Goal: Task Accomplishment & Management: Manage account settings

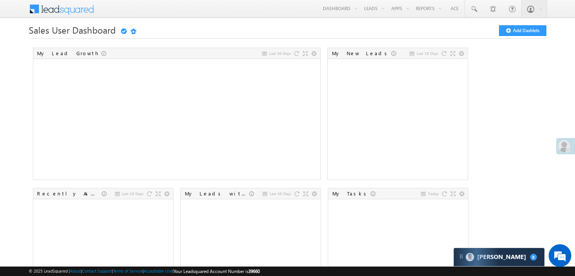
click at [559, 141] on span at bounding box center [564, 146] width 12 height 12
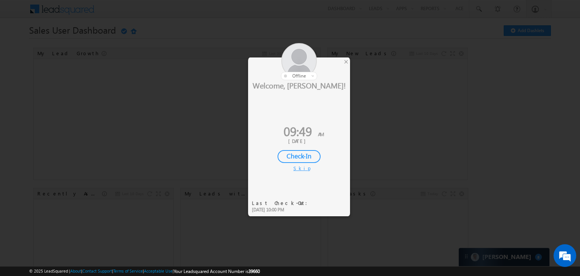
click at [301, 157] on div "Check-In" at bounding box center [299, 156] width 43 height 13
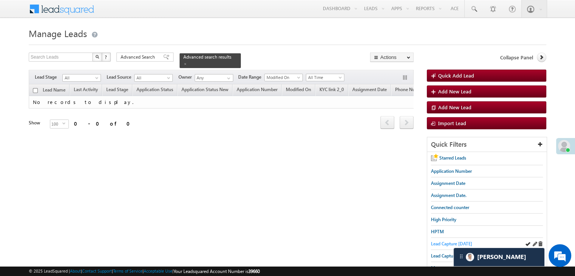
click at [433, 241] on span "Lead Capture [DATE]" at bounding box center [451, 244] width 41 height 6
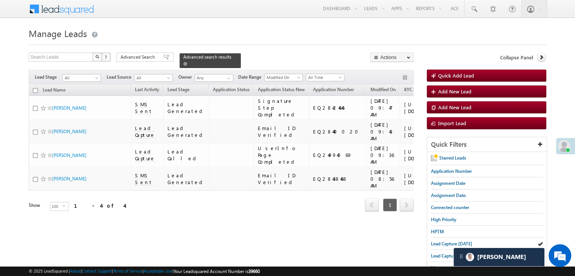
click at [187, 62] on span at bounding box center [185, 64] width 4 height 4
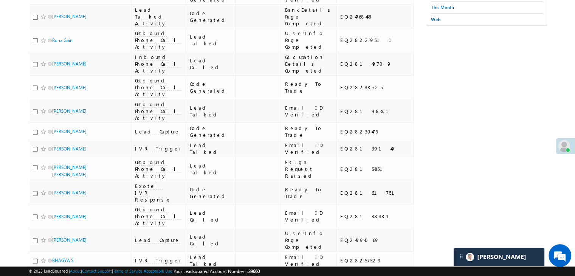
scroll to position [94, 0]
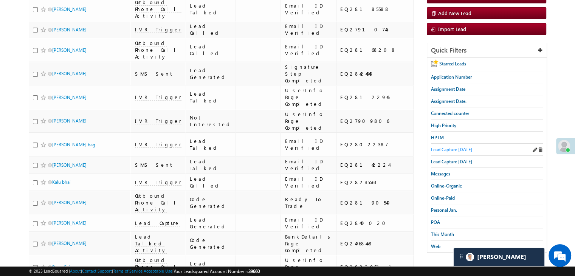
click at [465, 148] on span "Lead Capture [DATE]" at bounding box center [451, 150] width 41 height 6
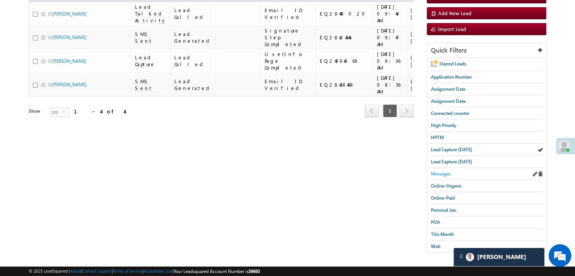
click at [438, 171] on span "Messages" at bounding box center [440, 174] width 19 height 6
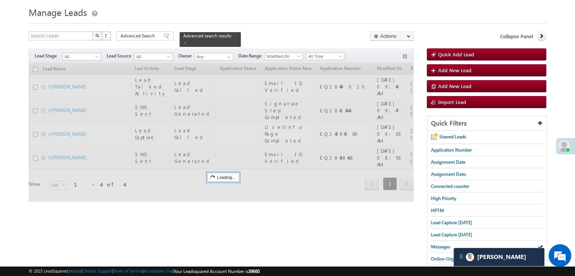
scroll to position [0, 0]
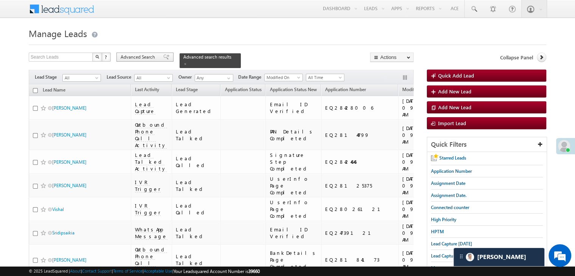
click at [144, 57] on span "Advanced Search" at bounding box center [139, 57] width 37 height 7
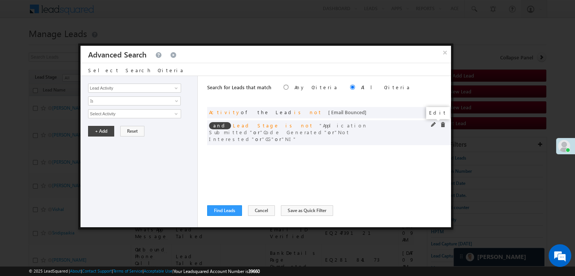
click at [434, 124] on span at bounding box center [433, 124] width 5 height 5
click at [145, 113] on span "5 selected" at bounding box center [131, 114] width 86 height 8
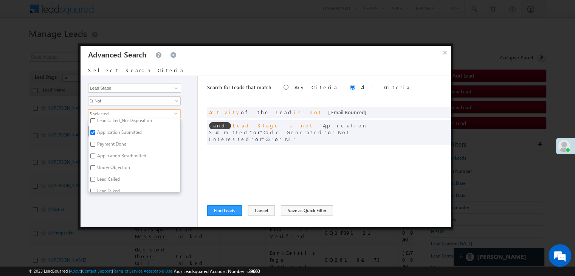
scroll to position [38, 0]
click at [106, 142] on label "Application Submitted" at bounding box center [118, 146] width 61 height 12
click at [95, 142] on input "Application Submitted" at bounding box center [92, 144] width 5 height 5
checkbox input "false"
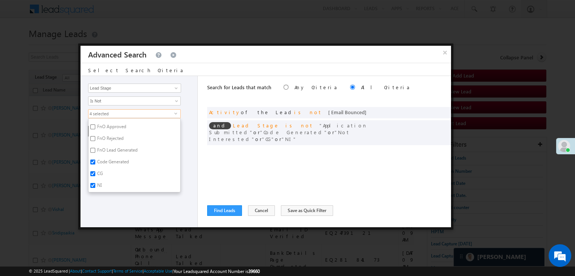
click at [98, 185] on label "NI" at bounding box center [98, 187] width 21 height 12
click at [95, 185] on input "NI" at bounding box center [92, 185] width 5 height 5
checkbox input "false"
click at [96, 179] on label "Not Interested" at bounding box center [110, 183] width 45 height 12
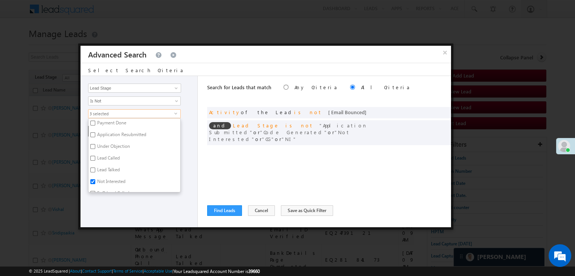
click at [95, 179] on input "Not Interested" at bounding box center [92, 181] width 5 height 5
checkbox input "false"
click at [109, 215] on div "Lead Activity Task Sales Group Prospect Id WA Last Message Timestamp 4th Day Di…" at bounding box center [138, 151] width 117 height 151
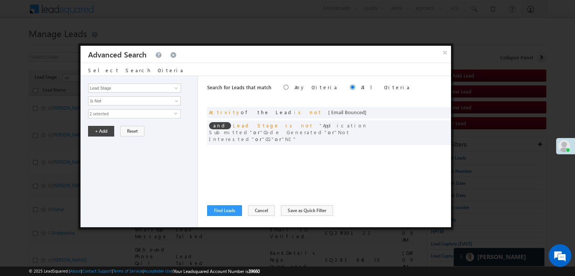
click at [102, 135] on div "Lead Activity Task Sales Group Prospect Id WA Last Message Timestamp 4th Day Di…" at bounding box center [138, 151] width 117 height 151
click at [102, 127] on button "+ Add" at bounding box center [101, 131] width 26 height 11
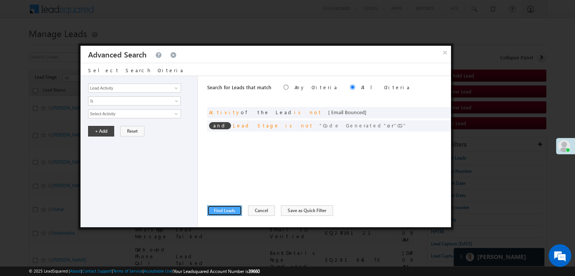
click at [226, 209] on button "Find Leads" at bounding box center [224, 210] width 35 height 11
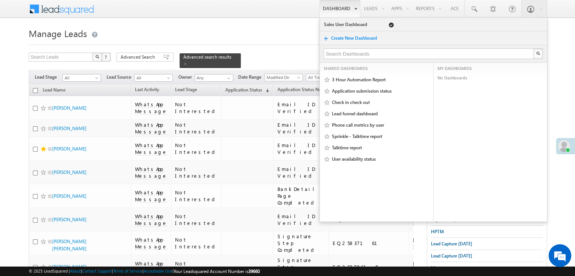
scroll to position [4268, 0]
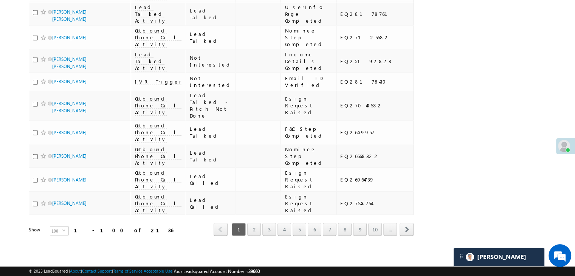
scroll to position [4268, 0]
click at [56, 229] on span "100" at bounding box center [56, 231] width 12 height 8
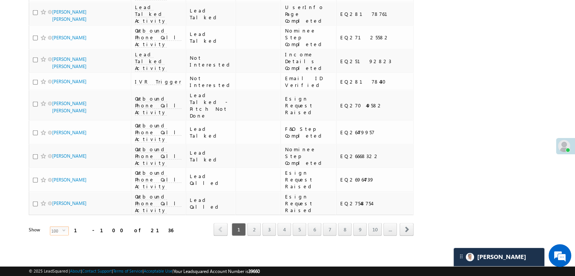
click at [56, 227] on span "100" at bounding box center [56, 231] width 12 height 8
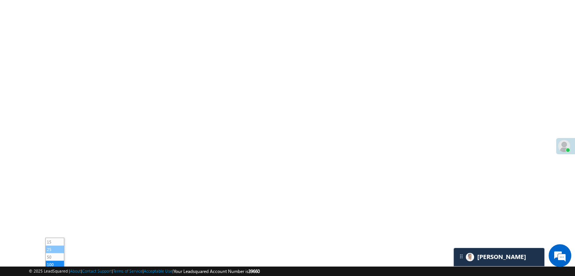
click at [53, 245] on li "25" at bounding box center [55, 249] width 18 height 8
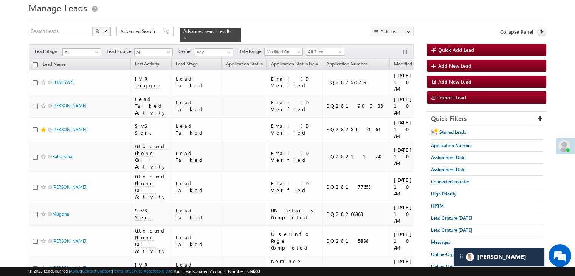
scroll to position [0, 0]
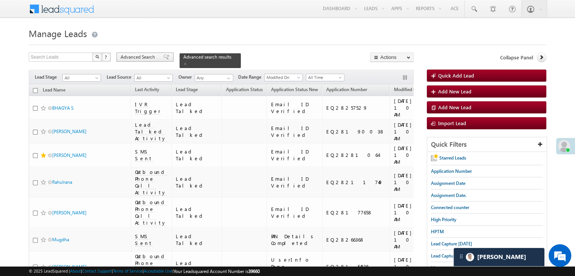
click at [135, 59] on span "Advanced Search" at bounding box center [139, 57] width 37 height 7
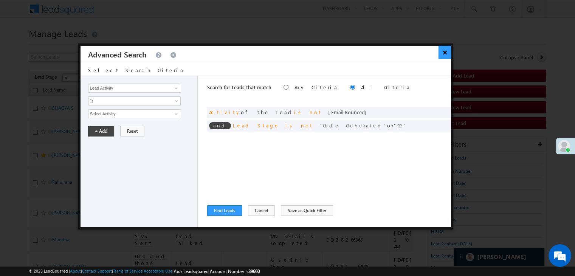
click at [444, 52] on button "×" at bounding box center [444, 52] width 12 height 13
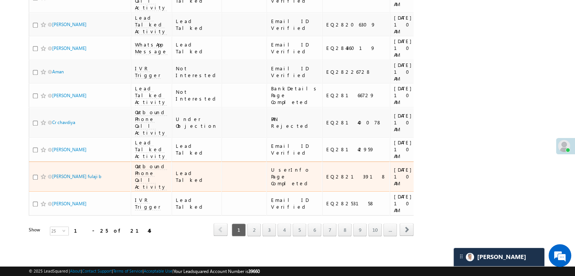
scroll to position [978, 0]
